Goal: Find specific fact: Find specific fact

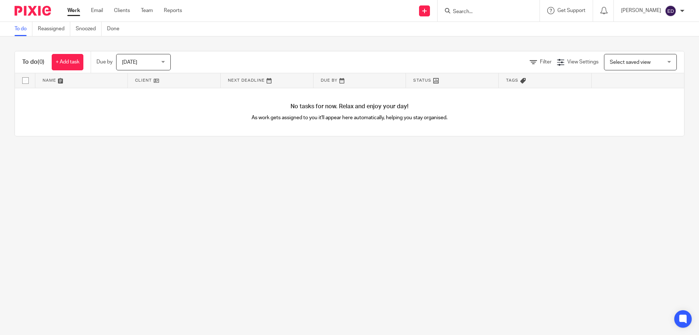
click at [484, 9] on input "Search" at bounding box center [485, 12] width 66 height 7
click at [490, 7] on form at bounding box center [491, 10] width 78 height 9
click at [490, 9] on input "Search" at bounding box center [485, 12] width 66 height 7
type input "bemgee"
click at [510, 37] on link at bounding box center [512, 31] width 123 height 17
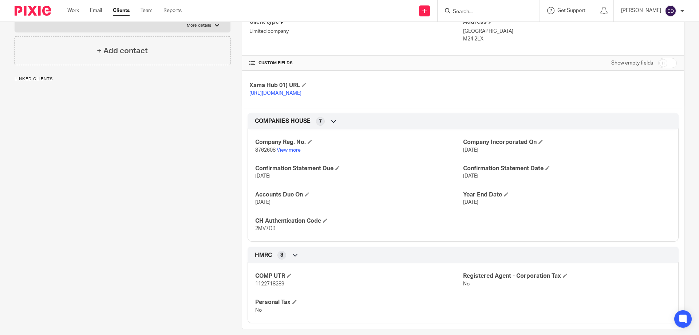
scroll to position [134, 0]
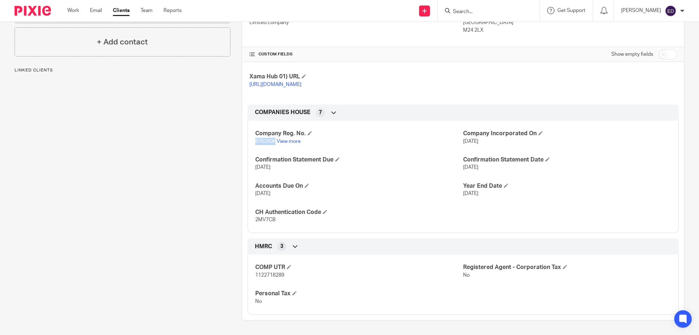
drag, startPoint x: 252, startPoint y: 140, endPoint x: 274, endPoint y: 142, distance: 22.4
click at [274, 142] on div "Company Reg. No. 8762608 View more Company Incorporated On [DATE] Confirmation …" at bounding box center [463, 174] width 431 height 118
copy span "8762608"
drag, startPoint x: 252, startPoint y: 221, endPoint x: 274, endPoint y: 220, distance: 21.5
click at [274, 220] on div "Company Reg. No. 8762608 View more Company Incorporated On [DATE] Confirmation …" at bounding box center [463, 174] width 431 height 118
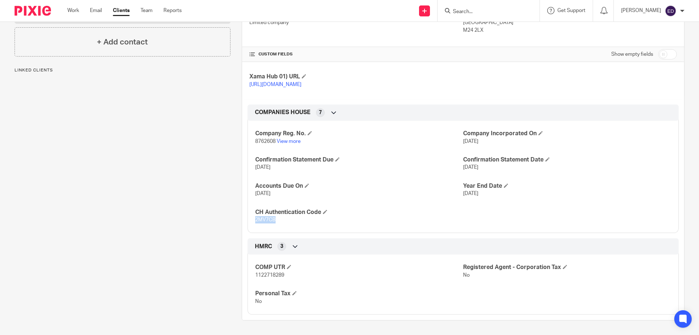
copy span "2MV7CB"
